Goal: Information Seeking & Learning: Understand process/instructions

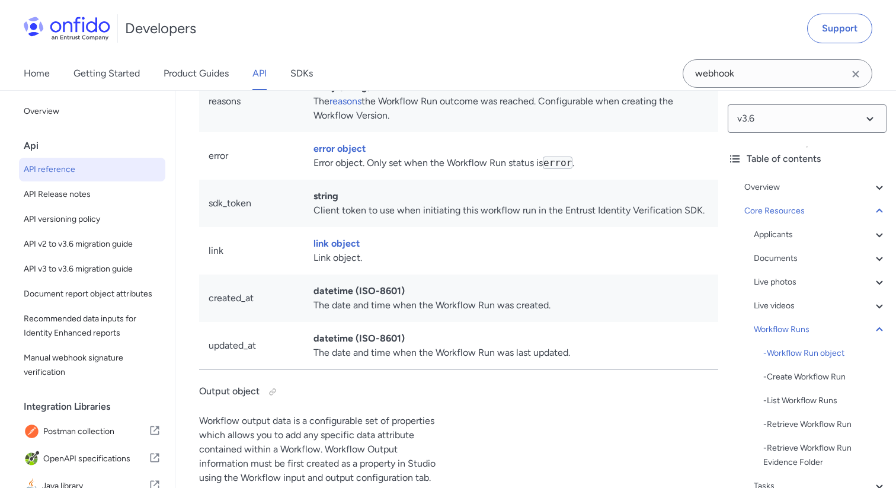
scroll to position [0, 161]
drag, startPoint x: 533, startPoint y: 248, endPoint x: 689, endPoint y: 249, distance: 156.4
copy span "https://dashboard.onfido.com/results/<WORKFLOW_RUN_ID>"
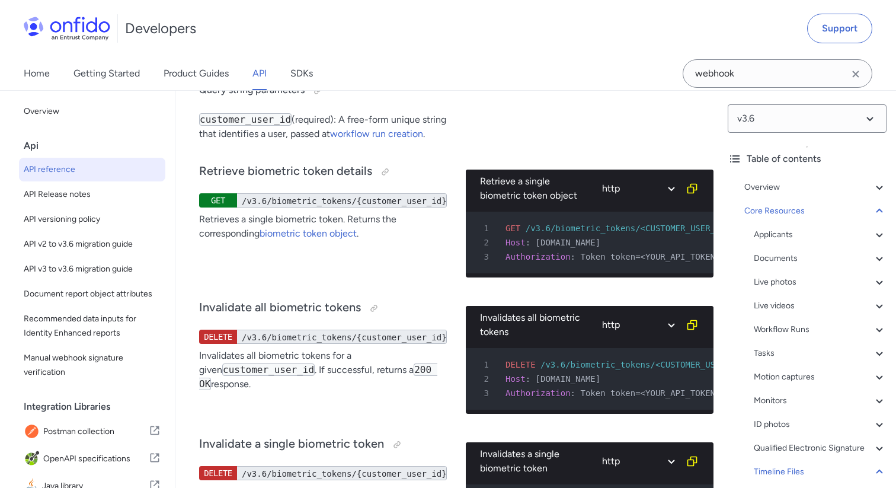
scroll to position [46368, 0]
